Goal: Task Accomplishment & Management: Manage account settings

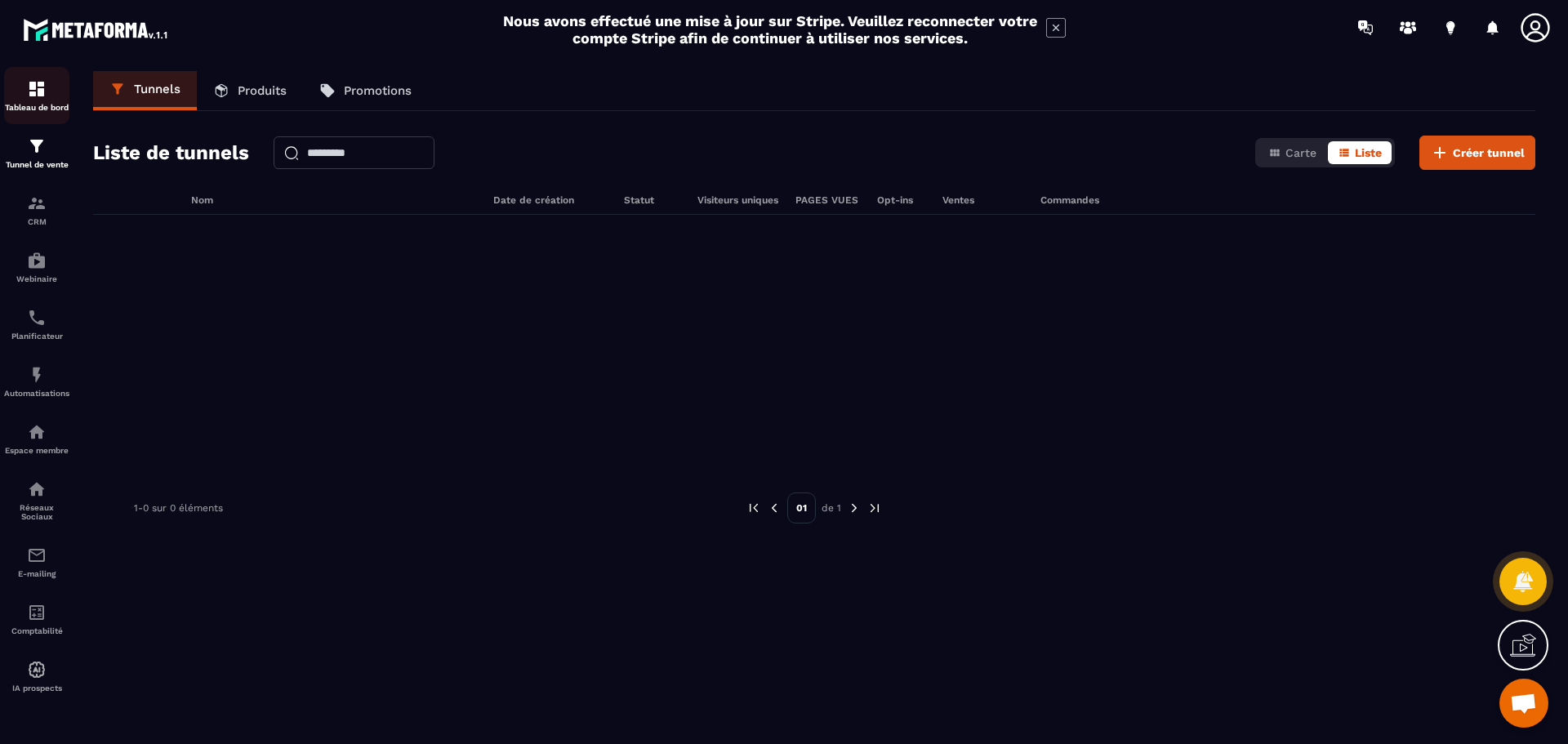
click at [35, 91] on img at bounding box center [37, 89] width 20 height 20
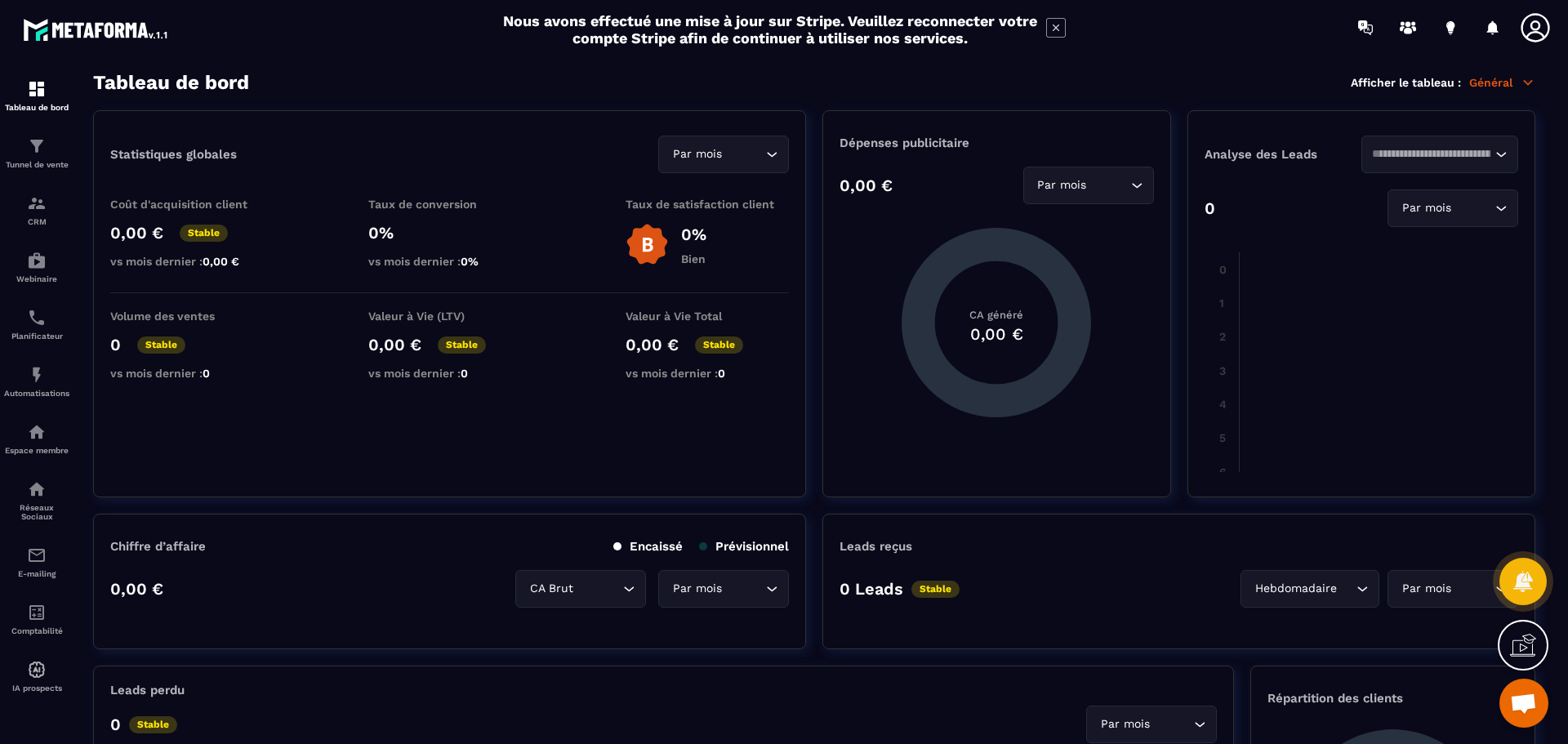
click at [1537, 41] on icon at bounding box center [1535, 28] width 29 height 29
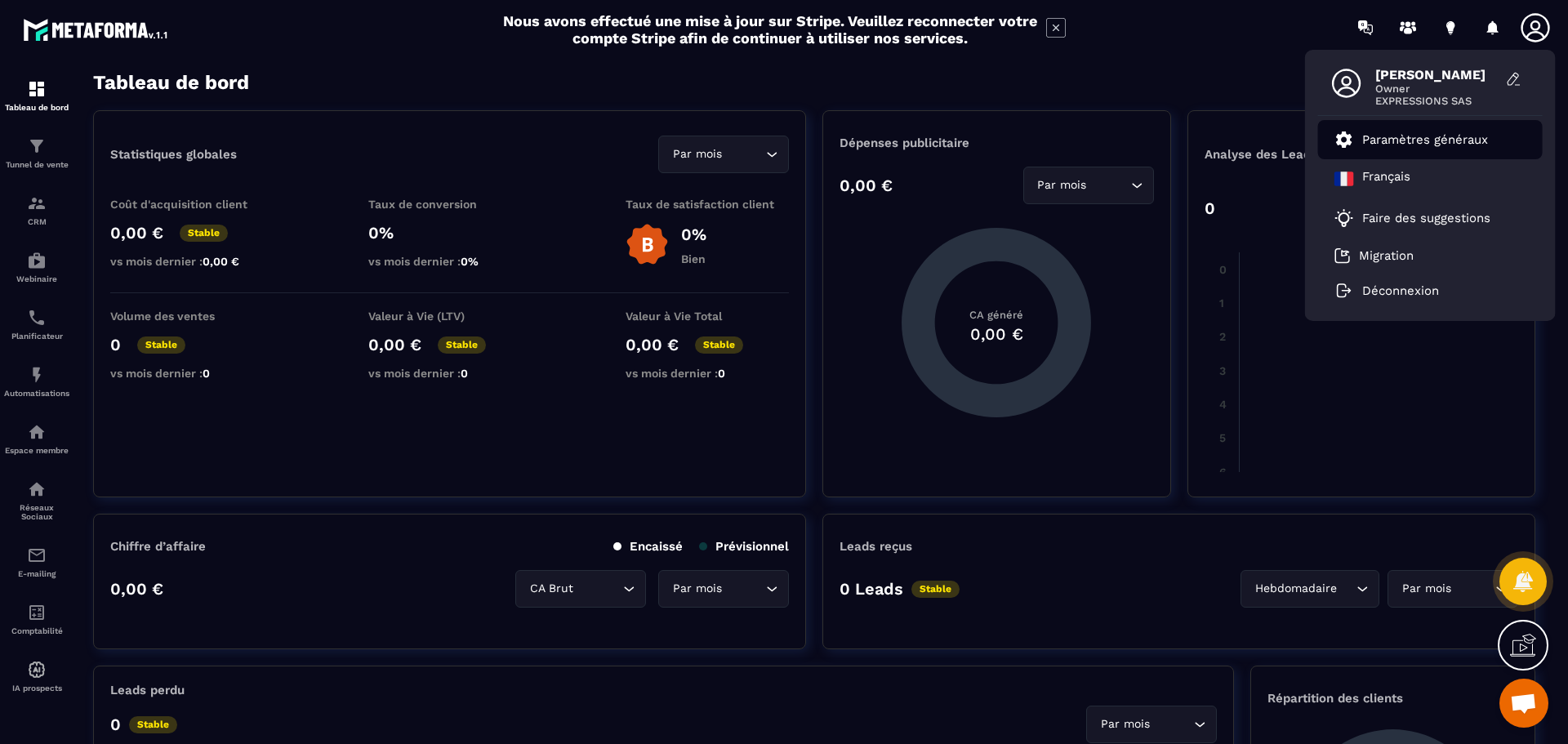
click at [1485, 136] on p "Paramètres généraux" at bounding box center [1425, 139] width 126 height 14
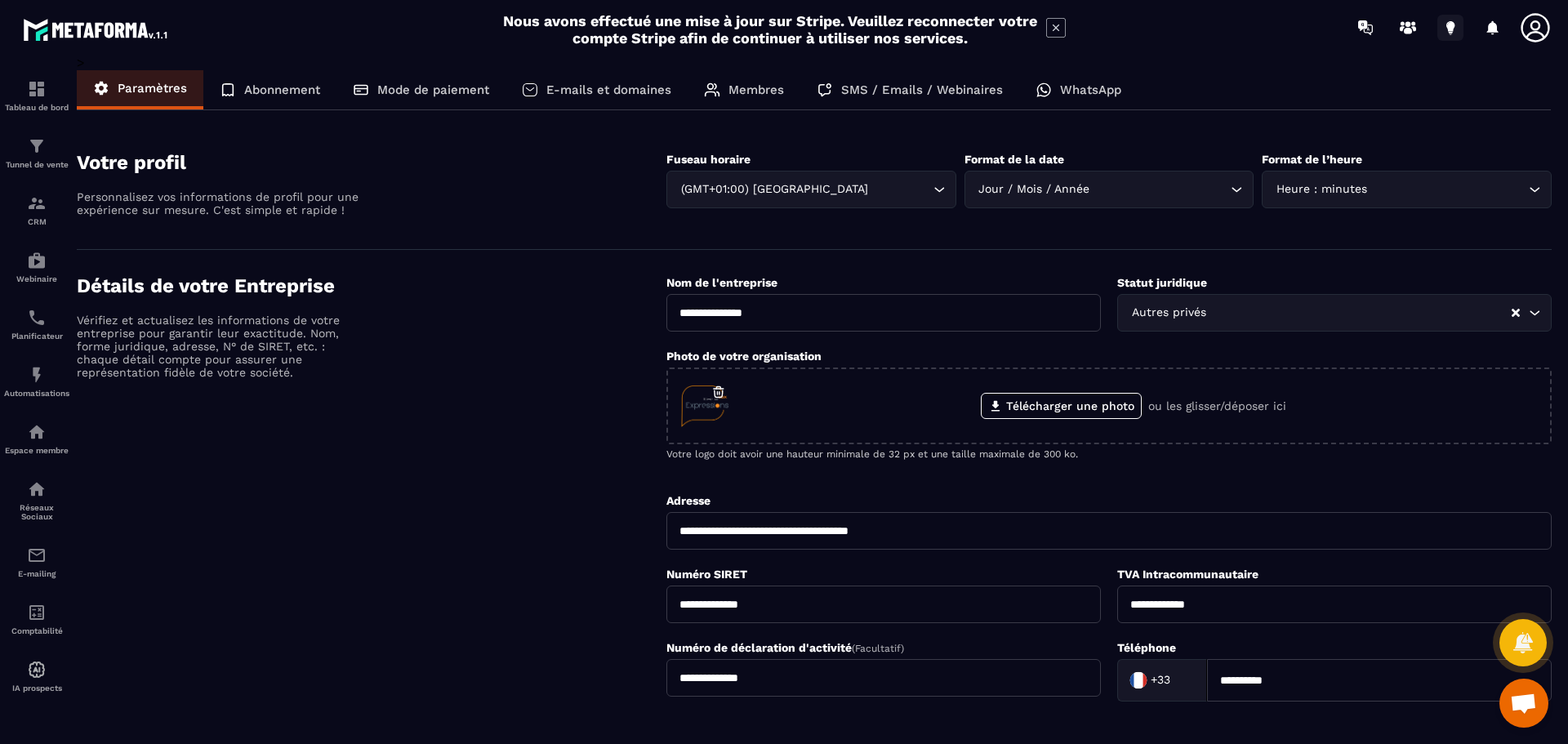
click at [1447, 27] on icon at bounding box center [1450, 26] width 8 height 11
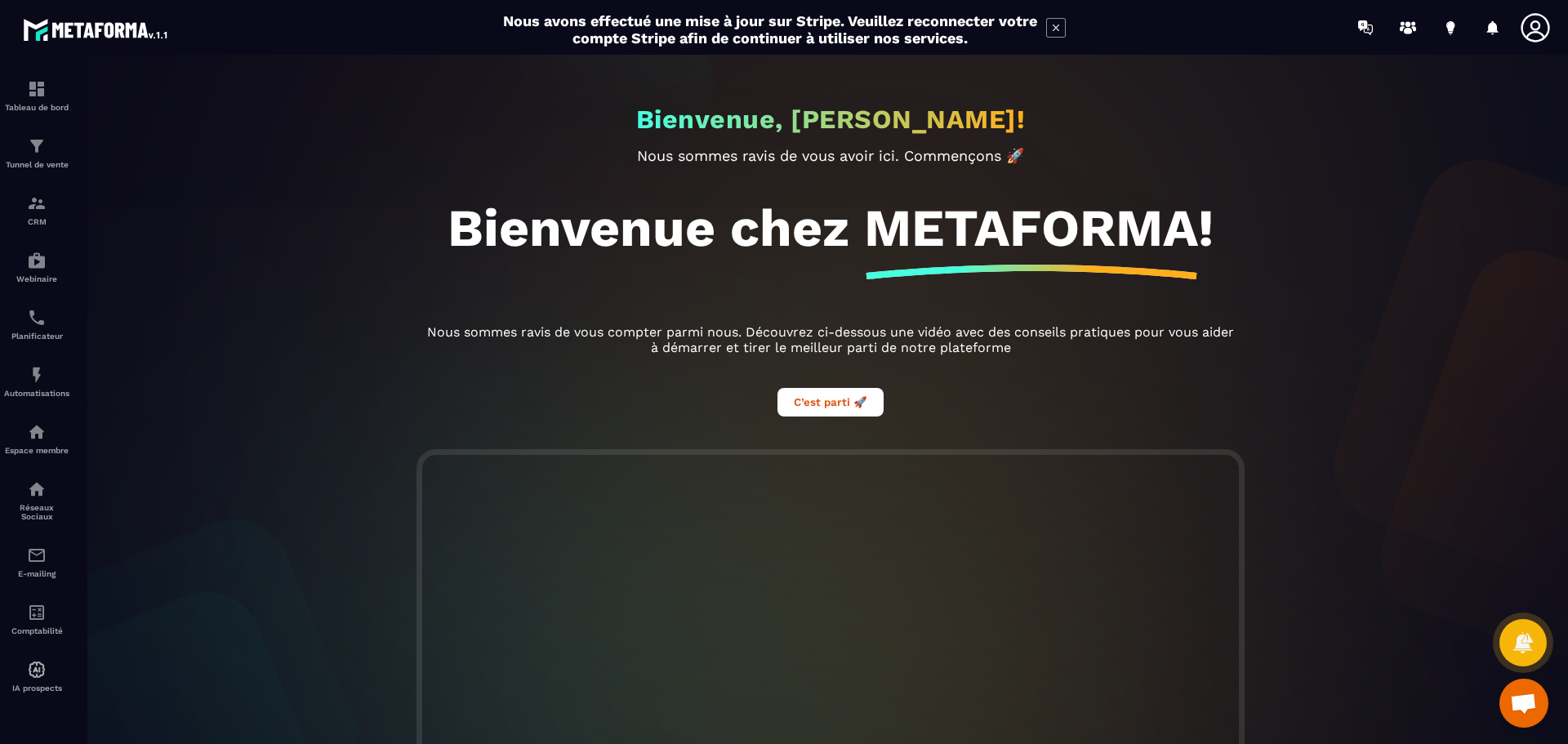
click at [1529, 25] on icon at bounding box center [1535, 28] width 32 height 32
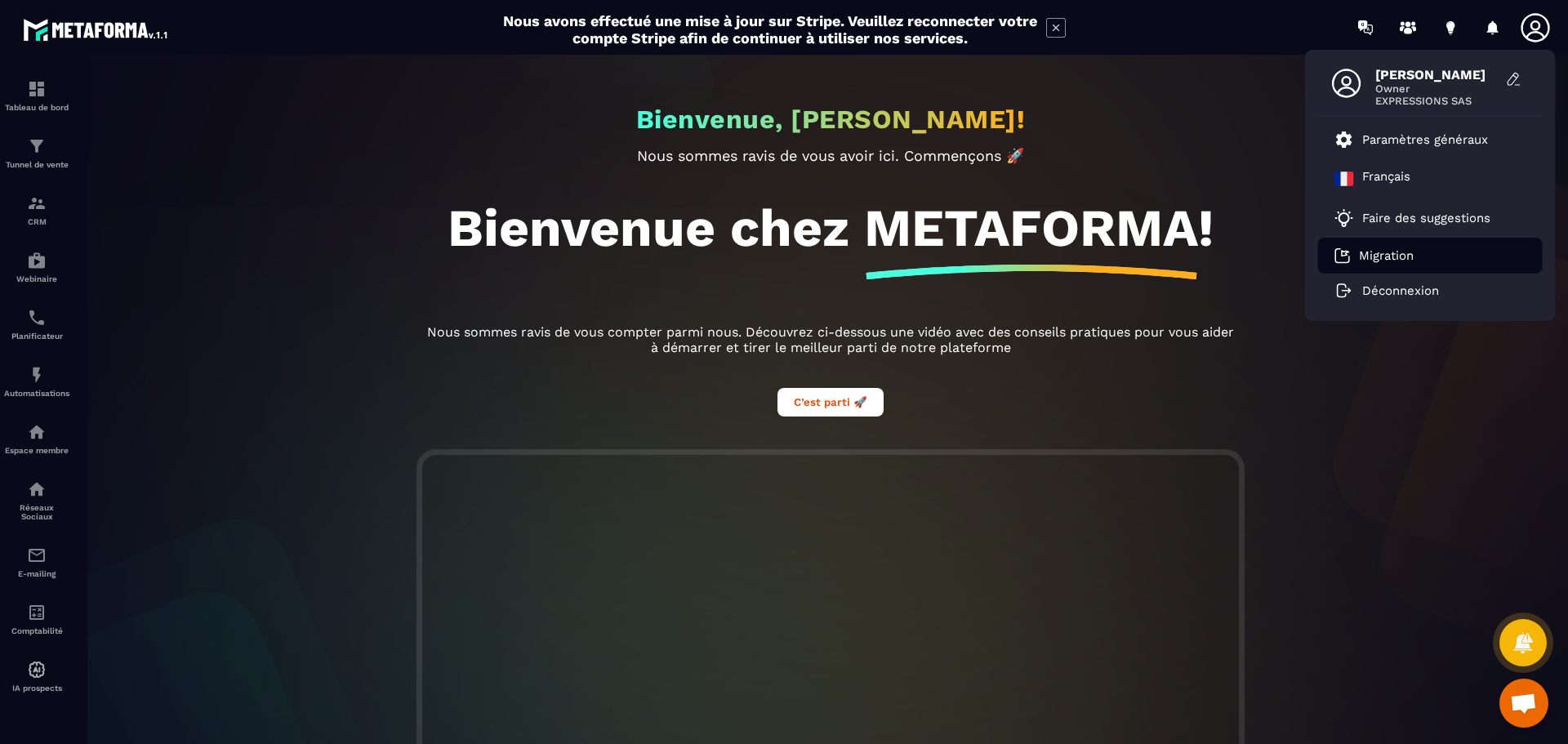
click at [1407, 251] on p "Migration" at bounding box center [1386, 256] width 55 height 14
